Goal: Task Accomplishment & Management: Manage account settings

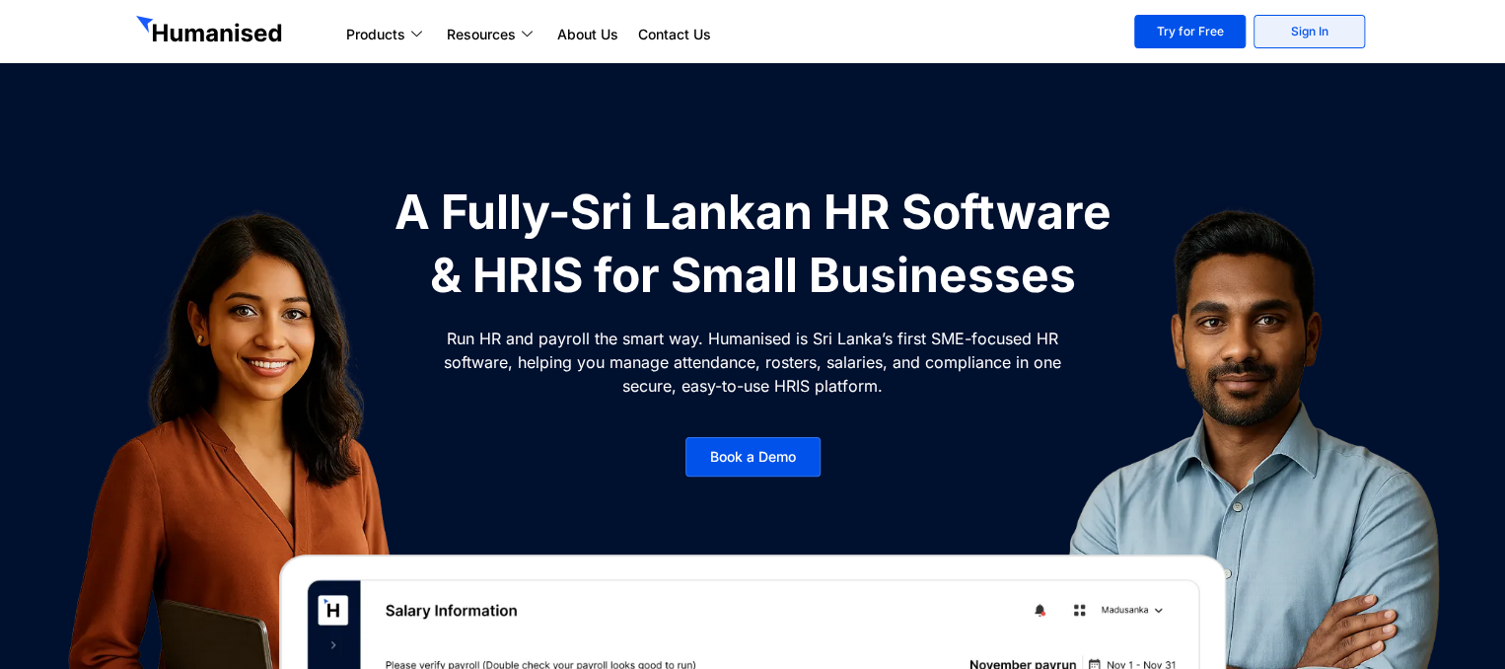
click at [1316, 22] on link "Sign In" at bounding box center [1309, 32] width 111 height 34
click at [1289, 34] on link "Sign In" at bounding box center [1309, 32] width 111 height 34
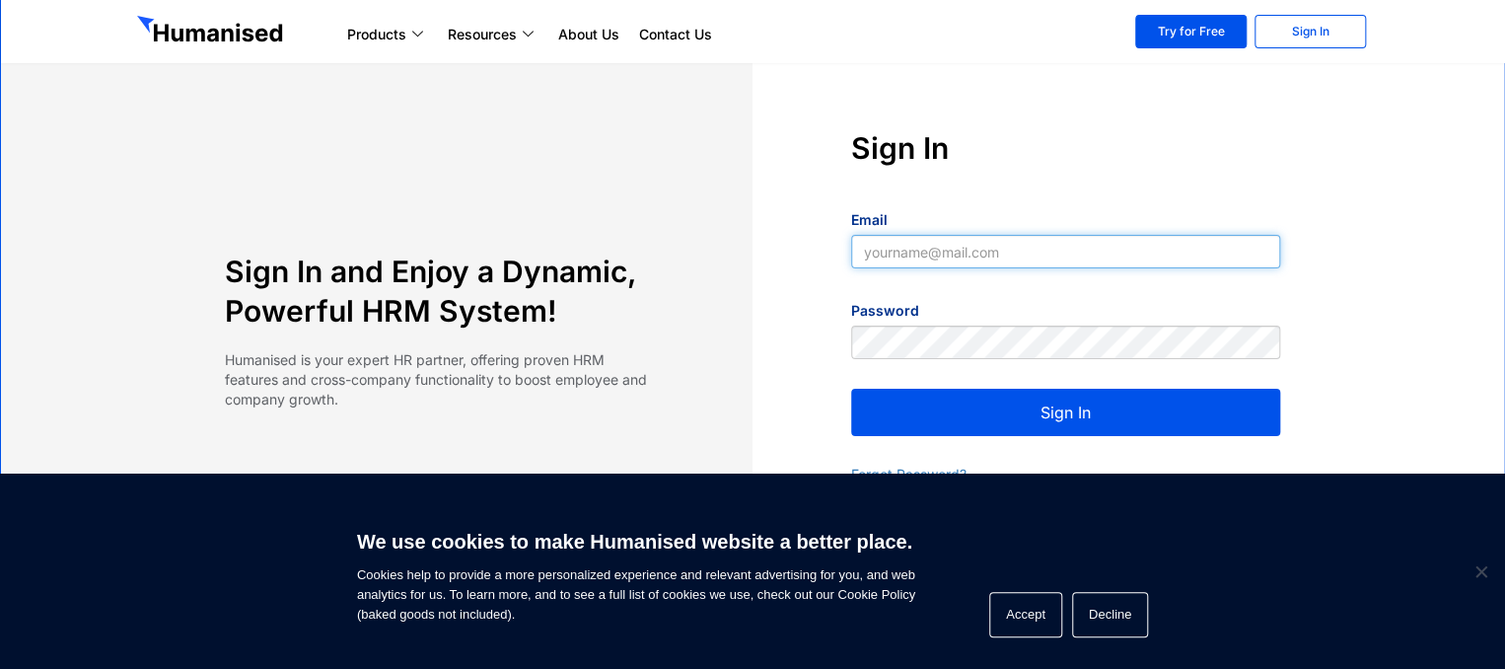
type input "[EMAIL_ADDRESS][DOMAIN_NAME]"
click at [1099, 396] on button "Sign In" at bounding box center [1065, 412] width 429 height 47
click at [1113, 430] on button "Sign In" at bounding box center [1065, 412] width 429 height 47
click at [1084, 413] on button "Sign In" at bounding box center [1065, 412] width 429 height 47
click at [1064, 411] on button "Sign In" at bounding box center [1065, 412] width 429 height 47
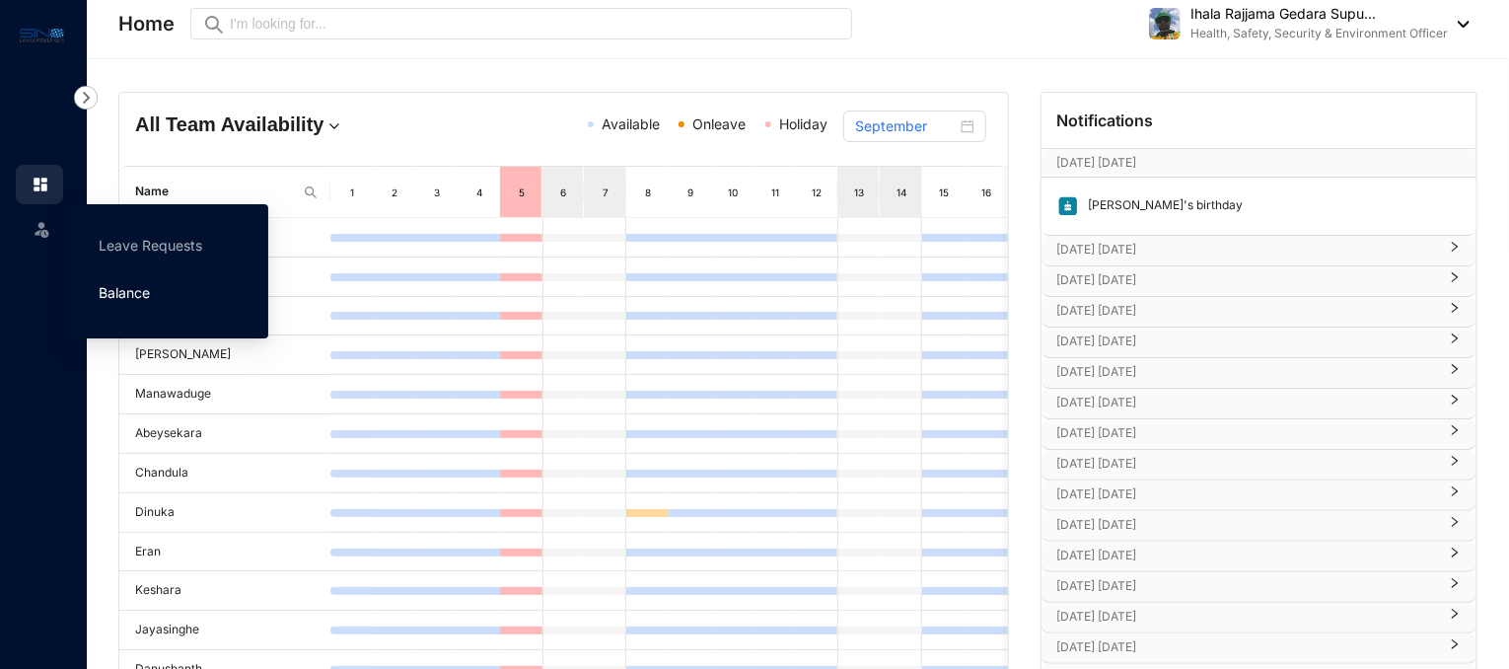
click at [136, 286] on link "Balance" at bounding box center [124, 292] width 51 height 17
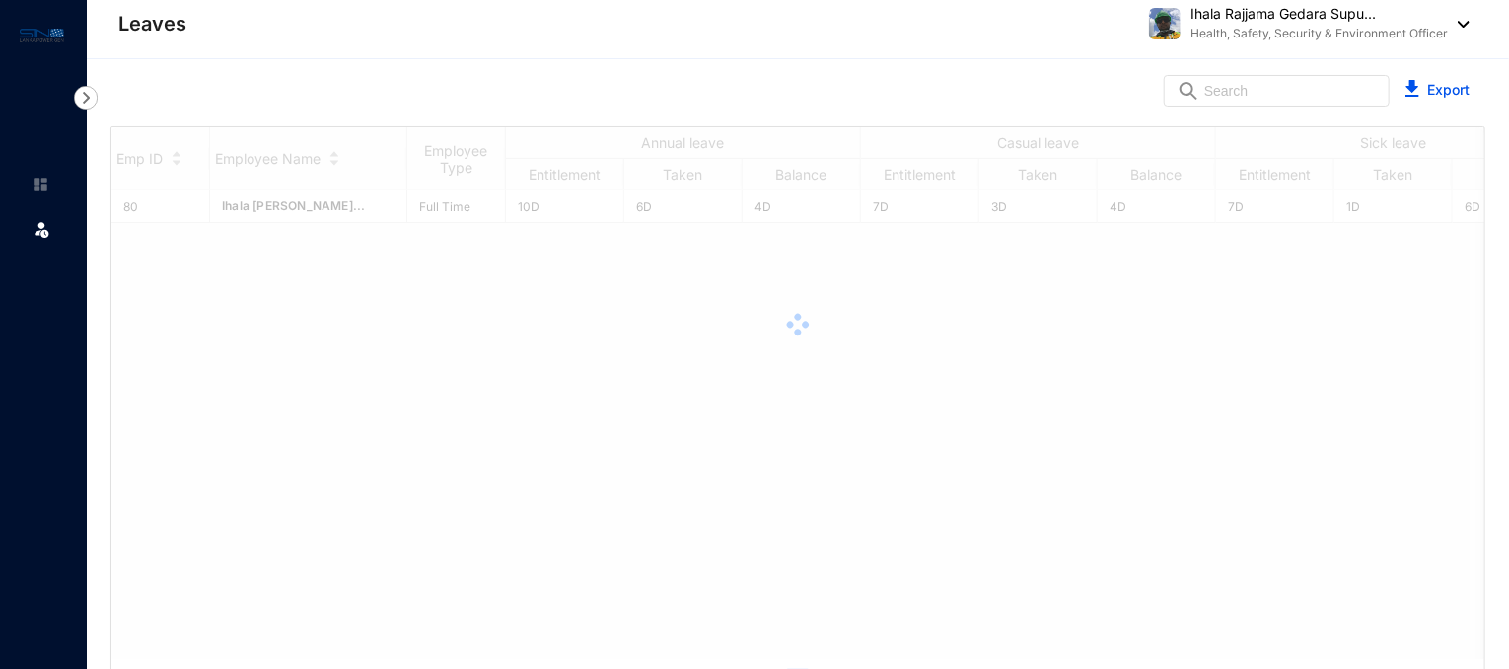
click at [650, 335] on div "Emp ID Employee Name Employee Type Annual leave Casual leave Sick leave Lieu le…" at bounding box center [797, 413] width 1373 height 573
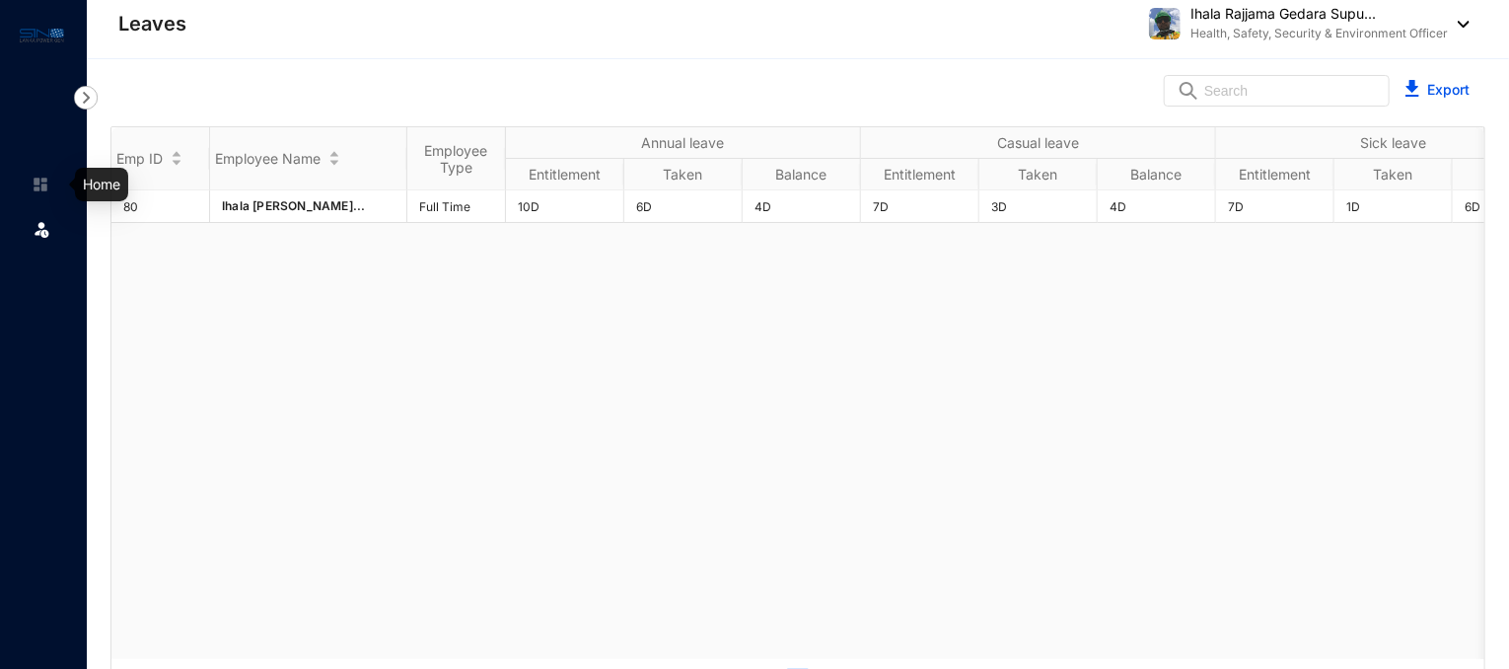
click at [52, 179] on link at bounding box center [56, 185] width 49 height 20
